Goal: Find specific page/section: Find specific page/section

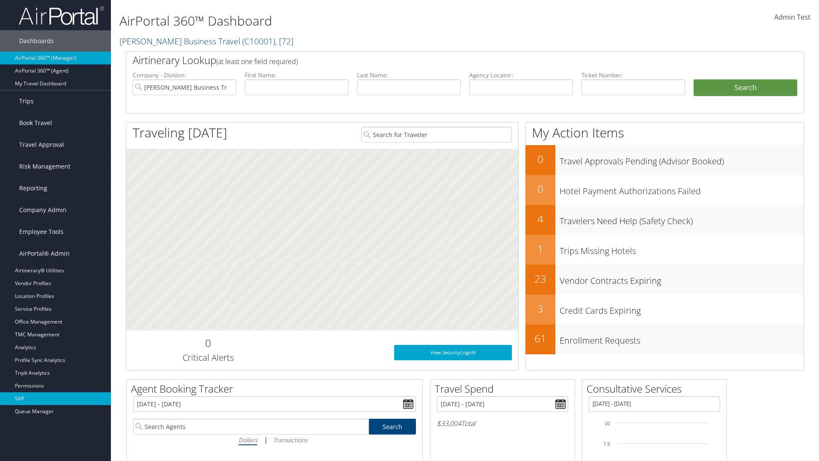
click at [55, 398] on link "SAP" at bounding box center [55, 398] width 111 height 13
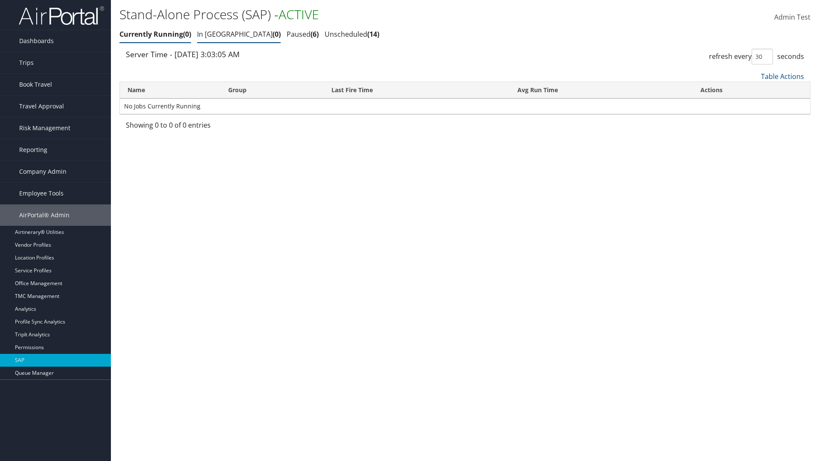
click at [214, 34] on link "In Queue 0" at bounding box center [239, 33] width 84 height 9
